Goal: Task Accomplishment & Management: Complete application form

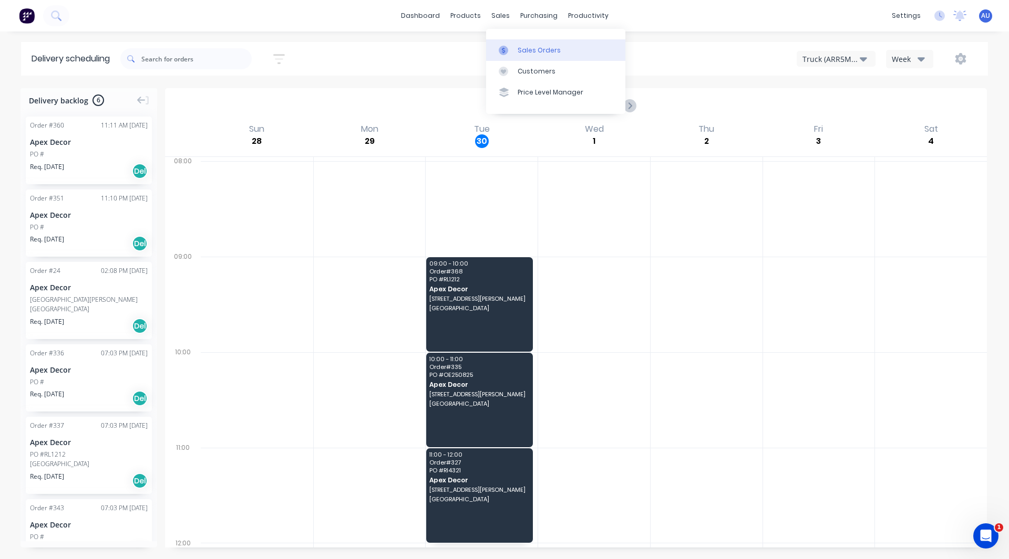
scroll to position [66, 0]
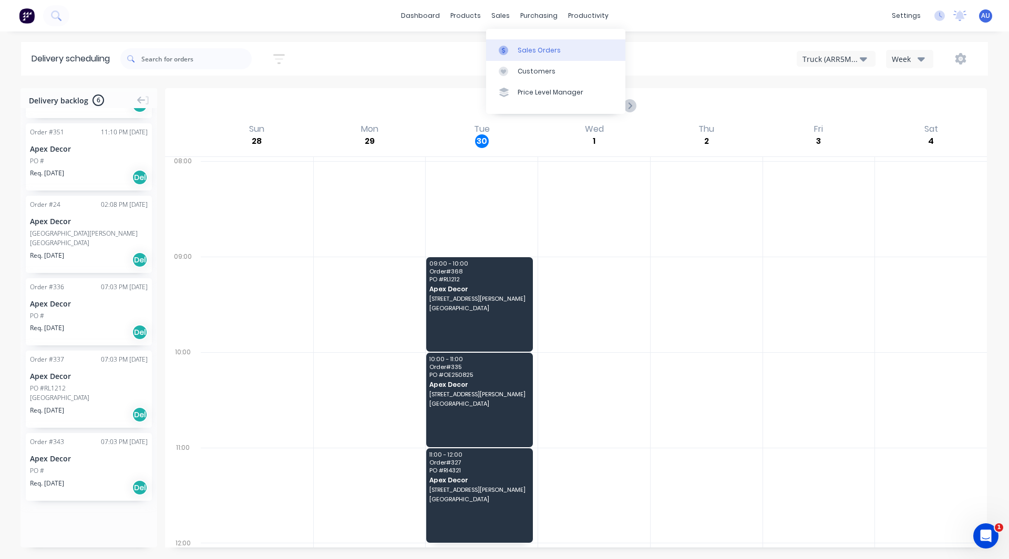
click at [514, 47] on link "Sales Orders" at bounding box center [555, 49] width 139 height 21
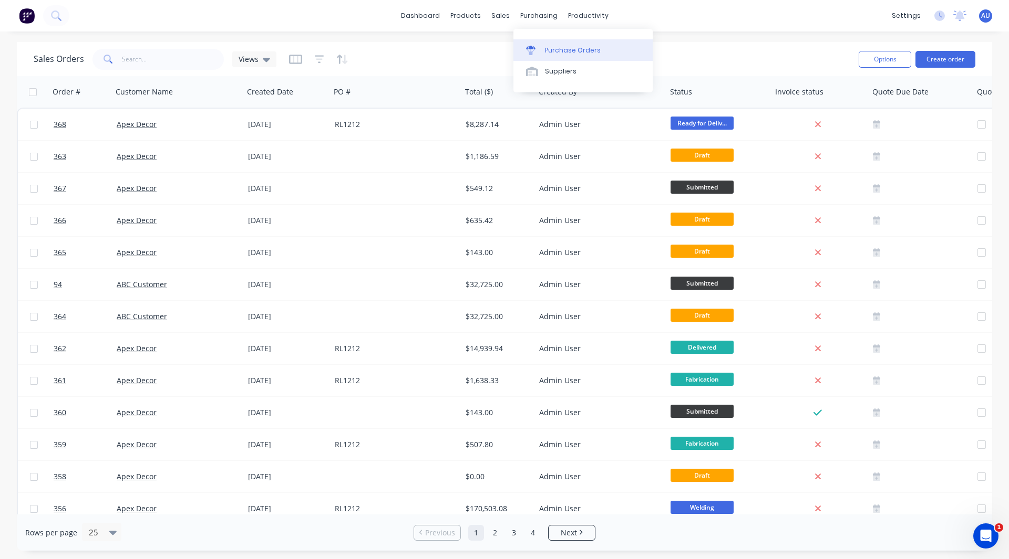
click at [556, 43] on link "Purchase Orders" at bounding box center [582, 49] width 139 height 21
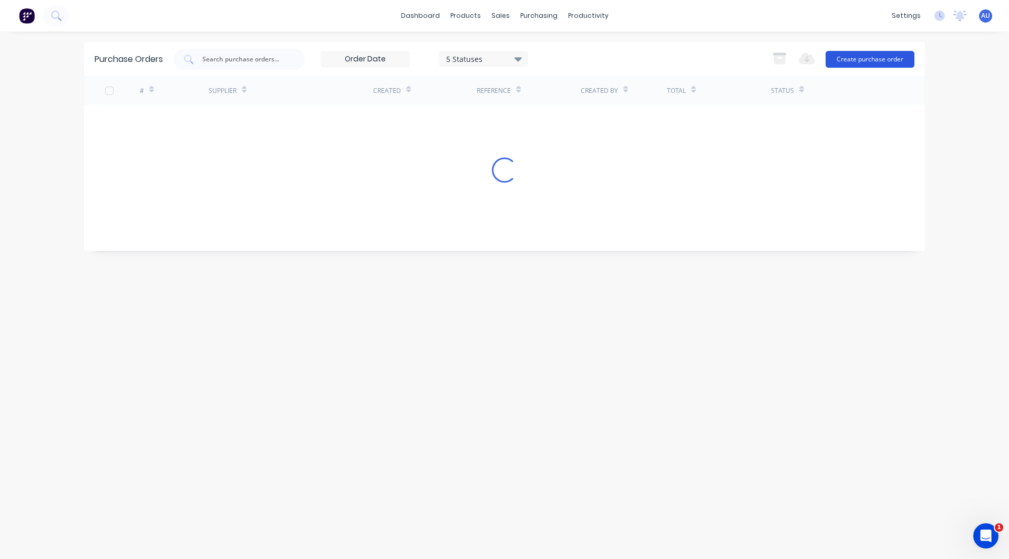
click at [897, 58] on button "Create purchase order" at bounding box center [869, 59] width 89 height 17
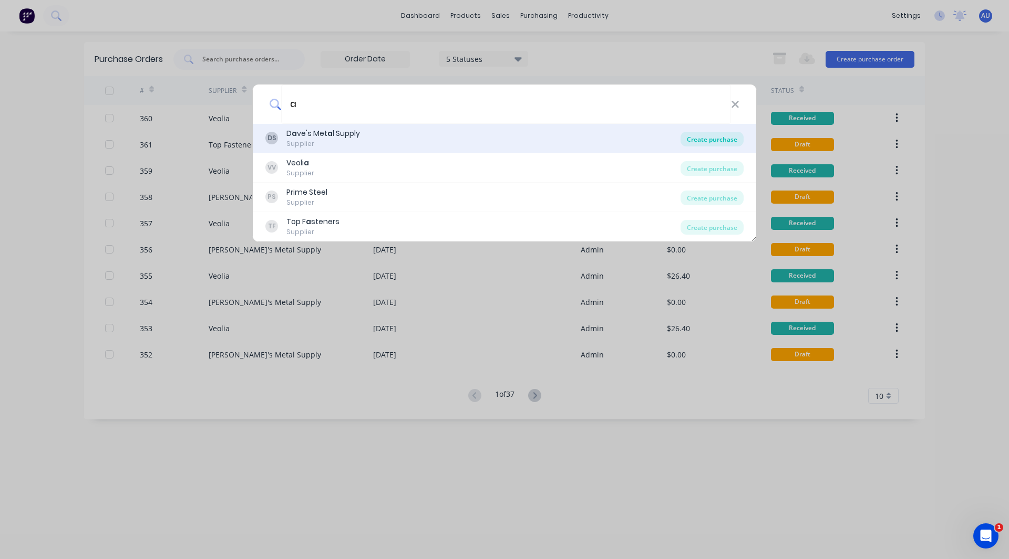
type input "a"
click at [698, 137] on div "Create purchase" at bounding box center [711, 139] width 63 height 15
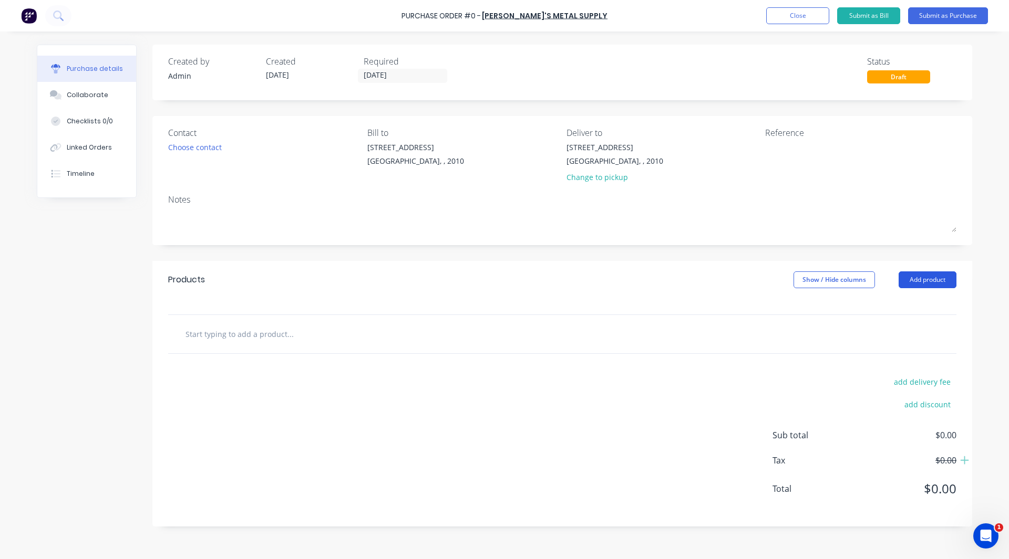
click at [922, 282] on button "Add product" at bounding box center [927, 280] width 58 height 17
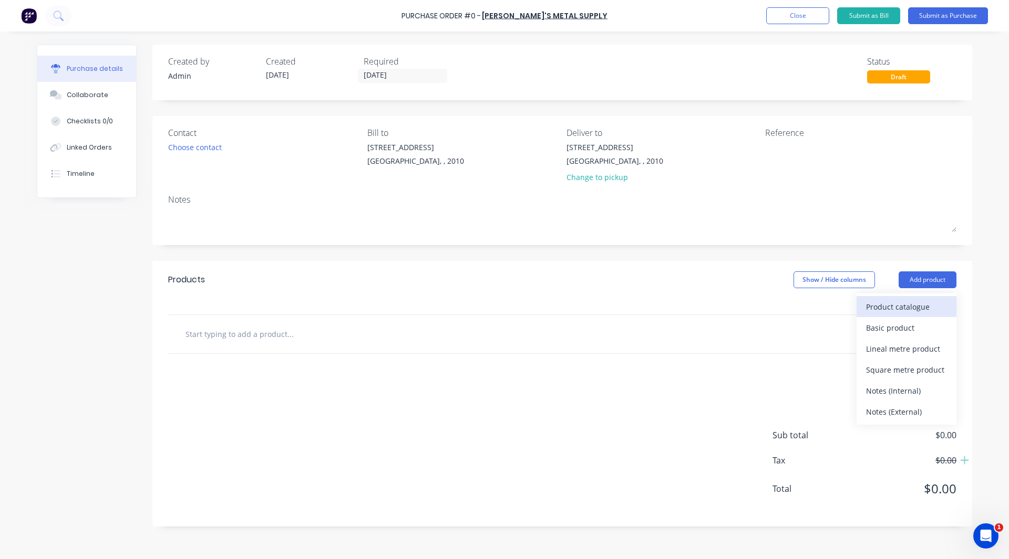
click at [894, 305] on div "Product catalogue" at bounding box center [906, 306] width 81 height 15
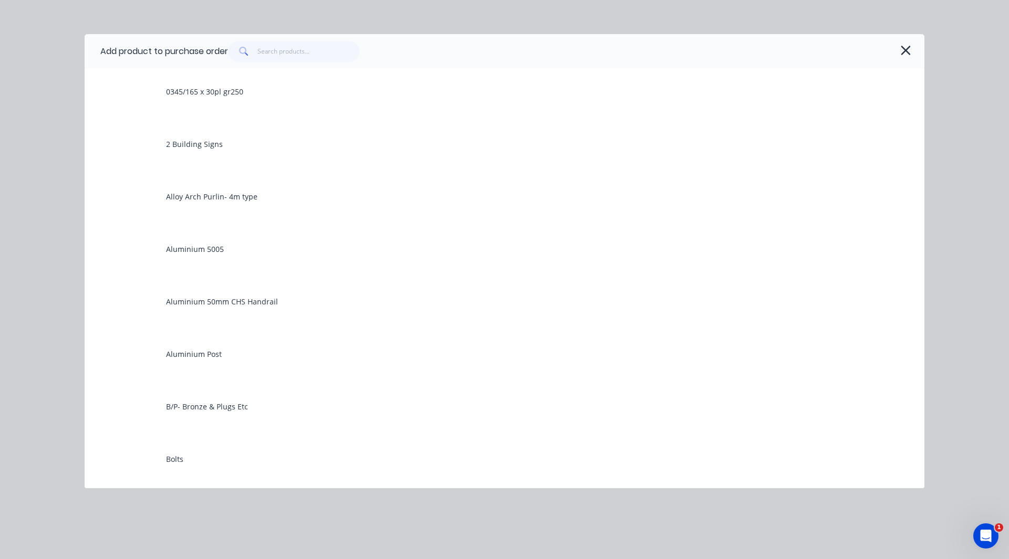
scroll to position [33, 0]
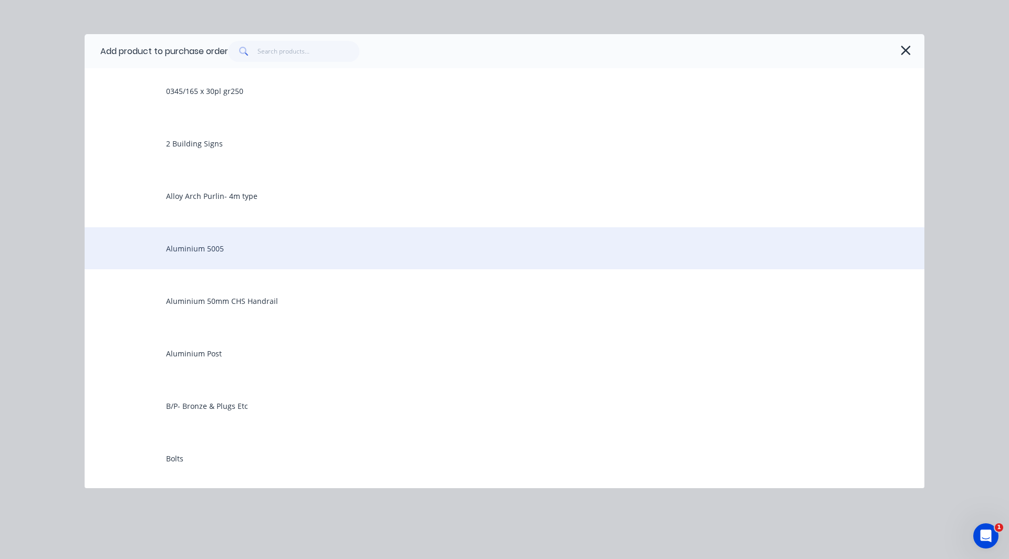
click at [213, 248] on div "Aluminium 5005" at bounding box center [504, 248] width 839 height 42
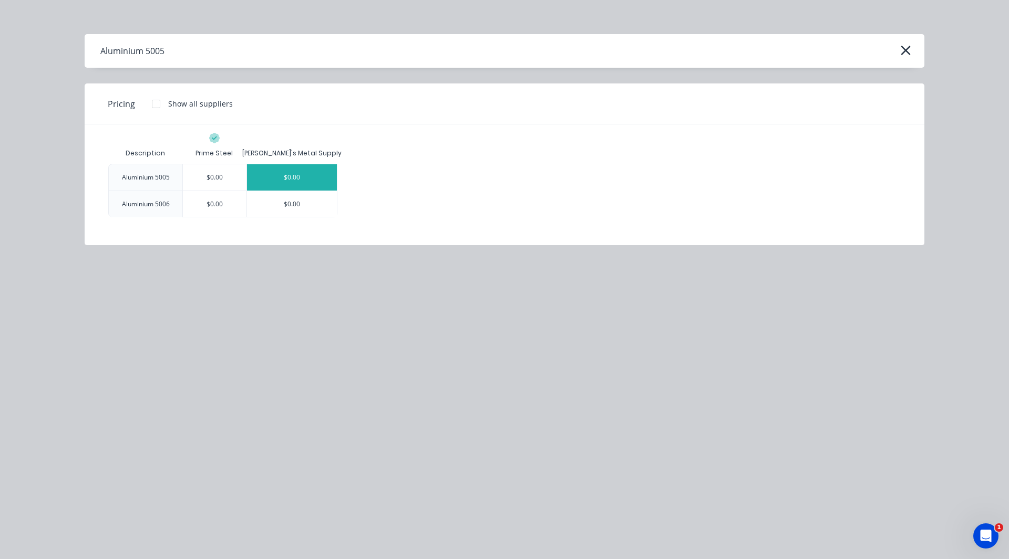
click at [288, 176] on div "$0.00" at bounding box center [292, 177] width 90 height 26
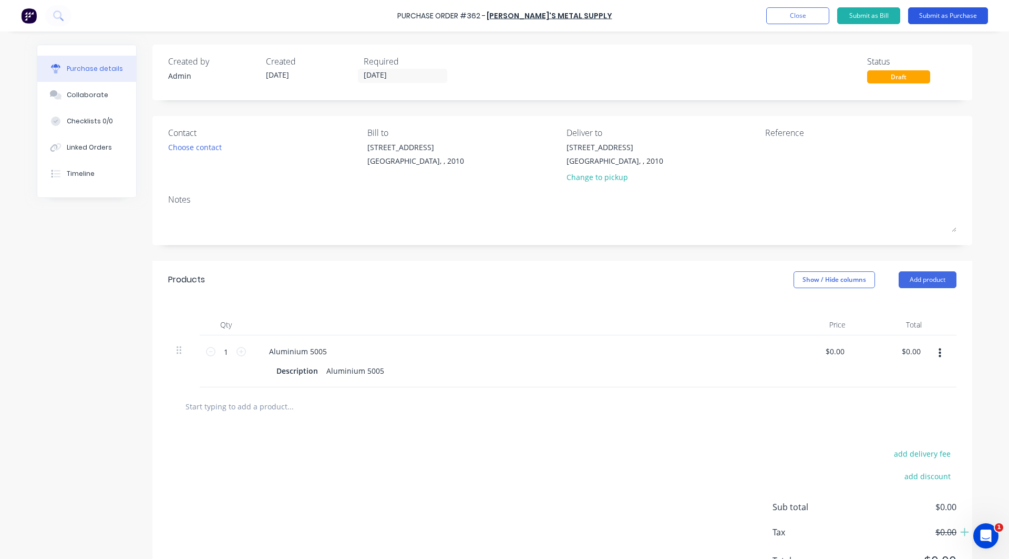
click at [949, 16] on button "Submit as Purchase" at bounding box center [948, 15] width 80 height 17
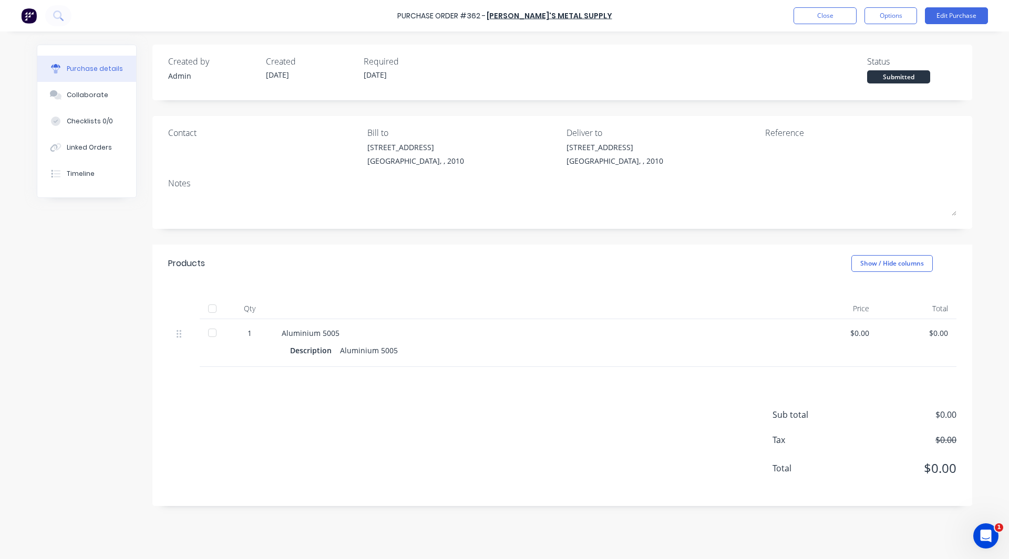
click at [212, 334] on div at bounding box center [212, 333] width 21 height 21
click at [91, 150] on div "Linked Orders" at bounding box center [89, 147] width 45 height 9
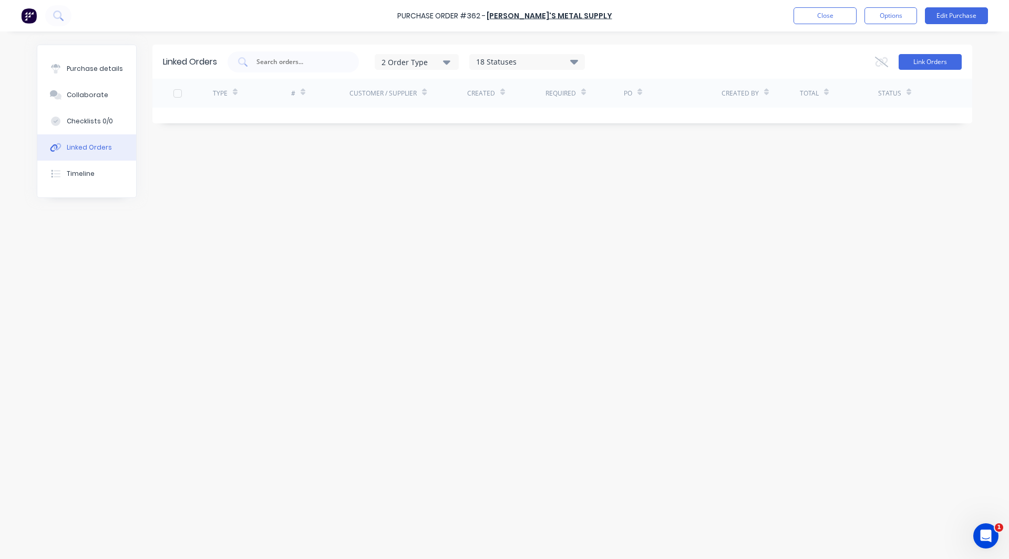
click at [925, 69] on button "Link Orders" at bounding box center [929, 62] width 63 height 16
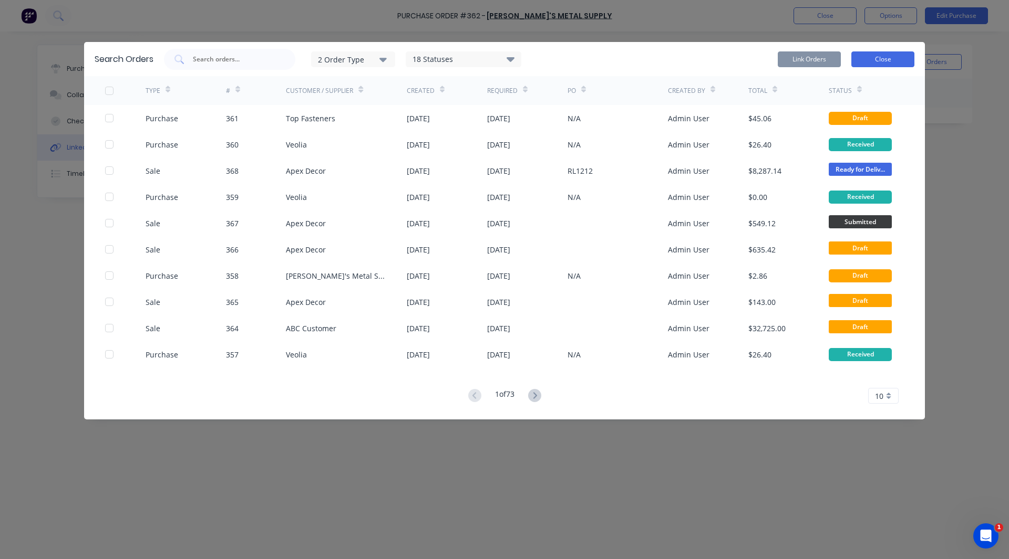
click at [898, 65] on button "Close" at bounding box center [882, 59] width 63 height 16
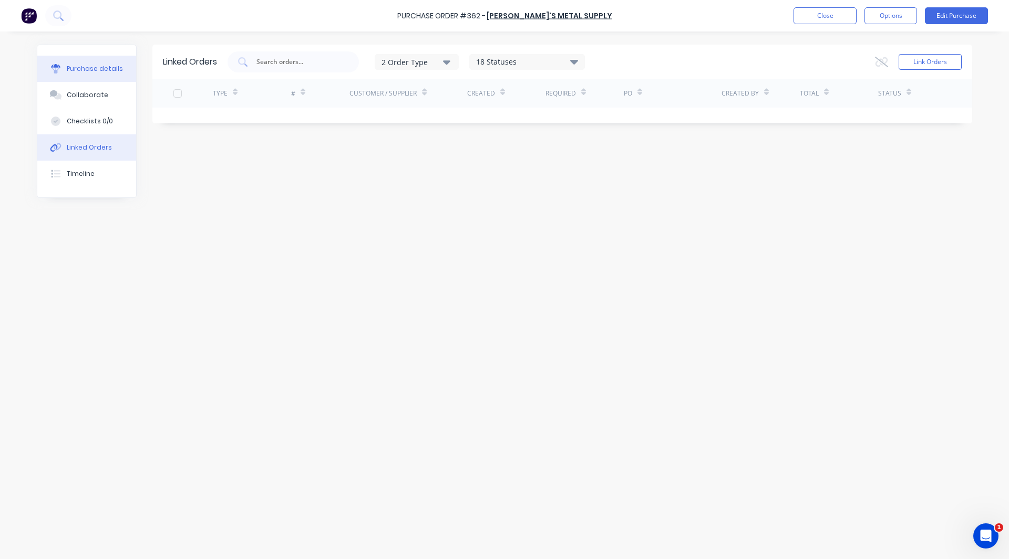
click at [82, 74] on button "Purchase details" at bounding box center [86, 69] width 99 height 26
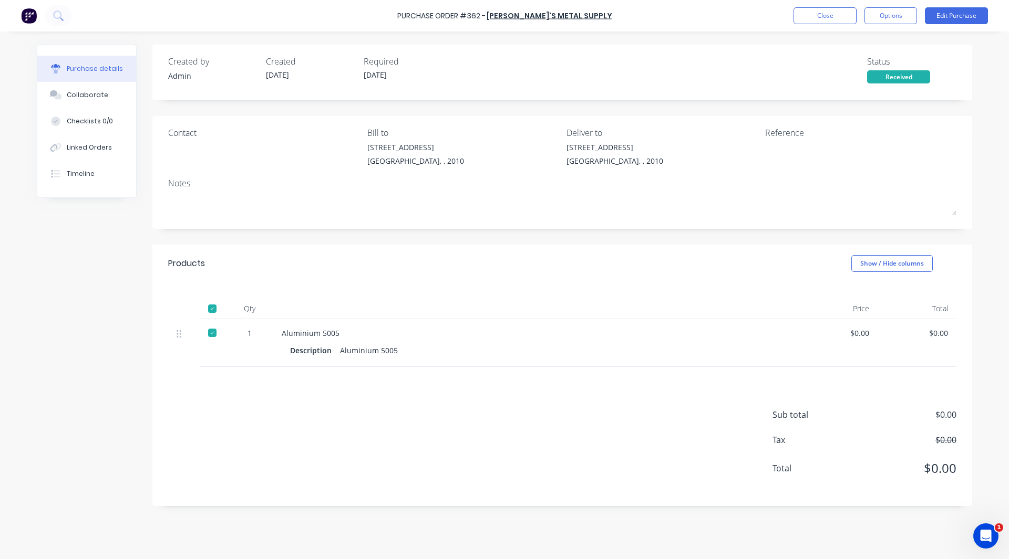
click at [212, 331] on div at bounding box center [212, 333] width 21 height 21
click at [891, 11] on button "Options" at bounding box center [890, 15] width 53 height 17
click at [137, 232] on div "Created by Admin Created [DATE] Required [DATE] Status Submitted Contact Bill t…" at bounding box center [504, 293] width 935 height 496
click at [111, 149] on button "Linked Orders" at bounding box center [86, 147] width 99 height 26
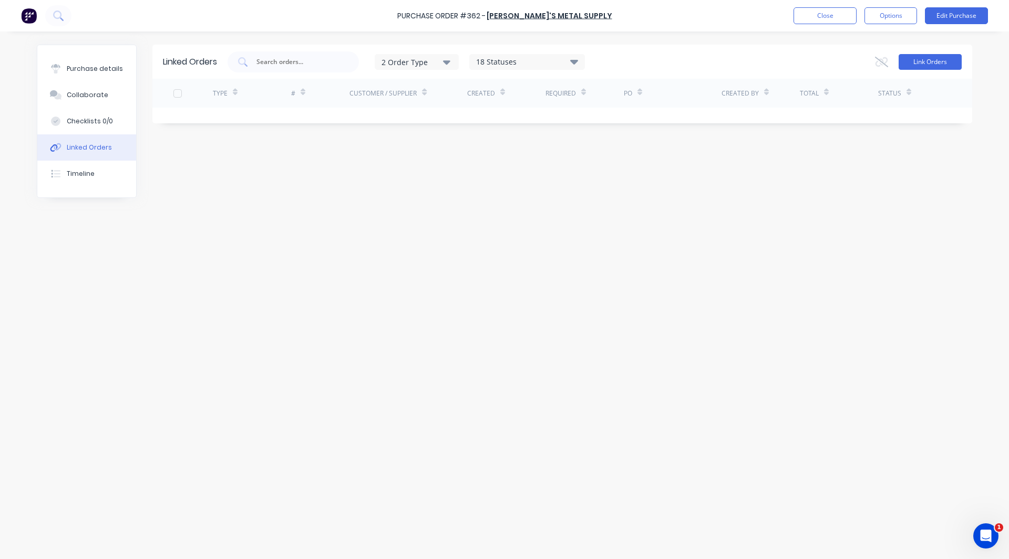
click at [937, 66] on button "Link Orders" at bounding box center [929, 62] width 63 height 16
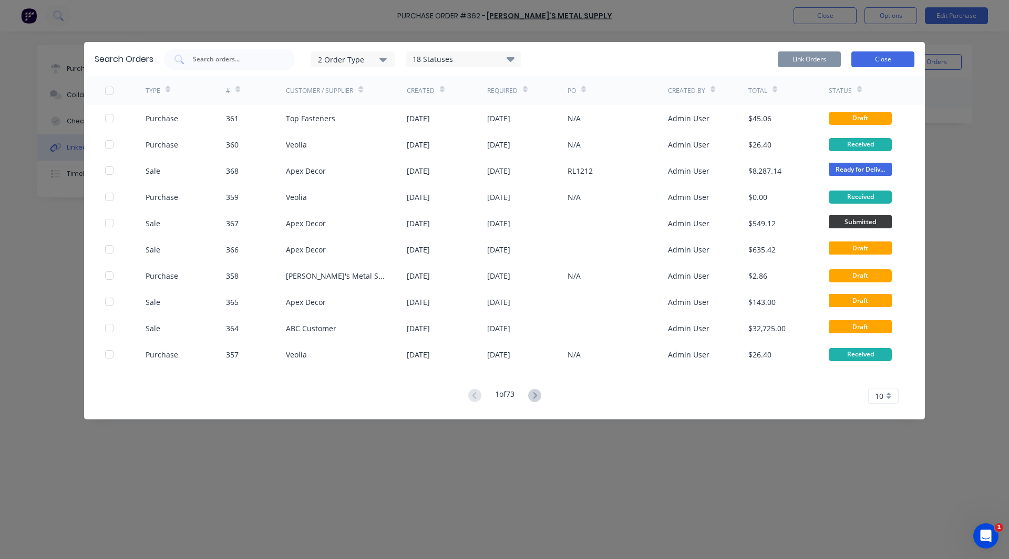
click at [888, 59] on button "Close" at bounding box center [882, 59] width 63 height 16
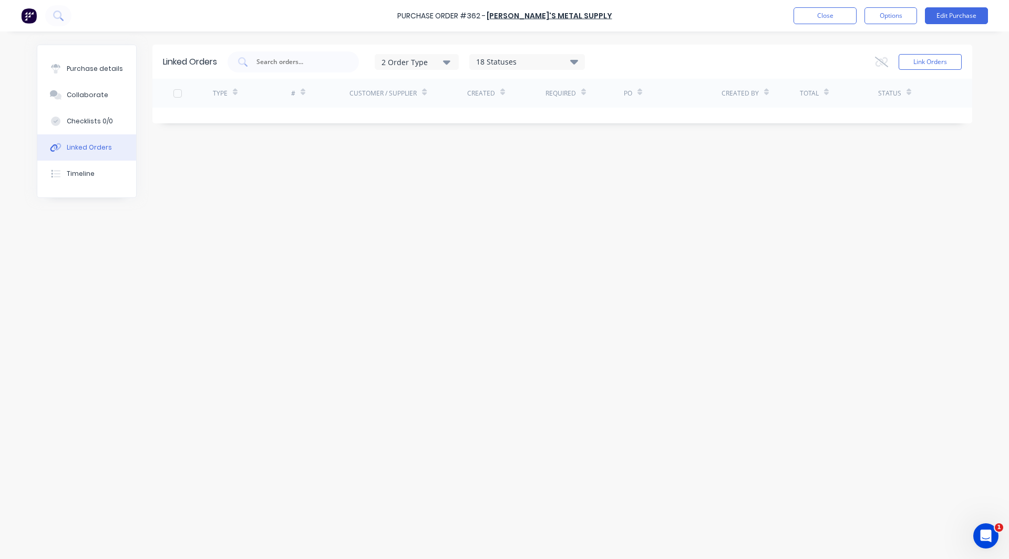
click at [32, 12] on img at bounding box center [29, 16] width 16 height 16
